Goal: Communication & Community: Answer question/provide support

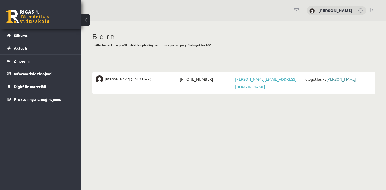
click at [338, 80] on link "[PERSON_NAME]" at bounding box center [341, 79] width 30 height 5
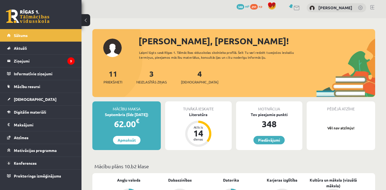
scroll to position [23, 0]
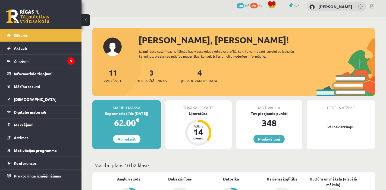
click at [156, 76] on div "3 Neizlasītās ziņas" at bounding box center [151, 75] width 30 height 17
click at [154, 82] on span "Neizlasītās ziņas" at bounding box center [151, 80] width 30 height 5
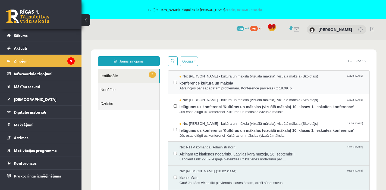
click at [217, 83] on span "konference kultūrā un mākslā" at bounding box center [272, 82] width 185 height 7
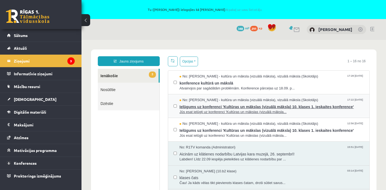
click at [230, 107] on span "Ielūgums uz konferenci 'Kultūras un mākslas (vizuālā māksla) 10. klases 1. iesk…" at bounding box center [272, 106] width 185 height 7
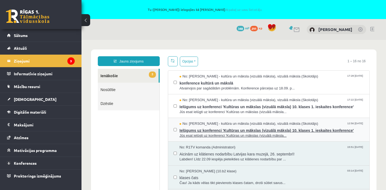
click at [242, 129] on span "Ielūgums uz konferenci 'Kultūras un mākslas (vizuālā māksla) 10. klases 1. iesk…" at bounding box center [272, 129] width 185 height 7
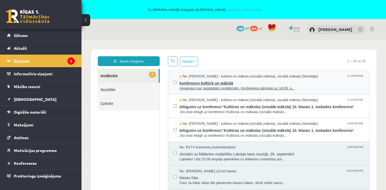
click at [214, 83] on span "konference kultūrā un mākslā" at bounding box center [272, 82] width 185 height 7
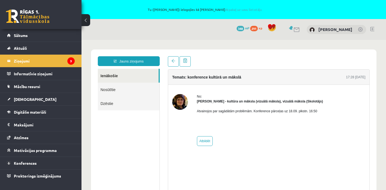
click at [112, 93] on link "Nosūtītie" at bounding box center [129, 90] width 62 height 14
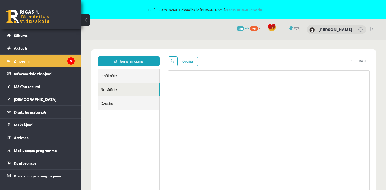
click at [115, 75] on link "Ienākošie" at bounding box center [129, 76] width 62 height 14
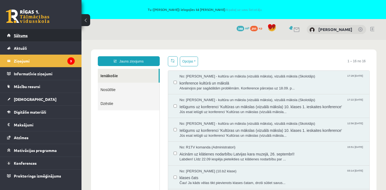
click at [24, 33] on link "Sākums" at bounding box center [41, 35] width 68 height 13
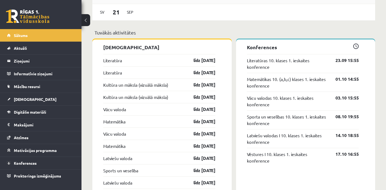
scroll to position [482, 0]
